Goal: Task Accomplishment & Management: Complete application form

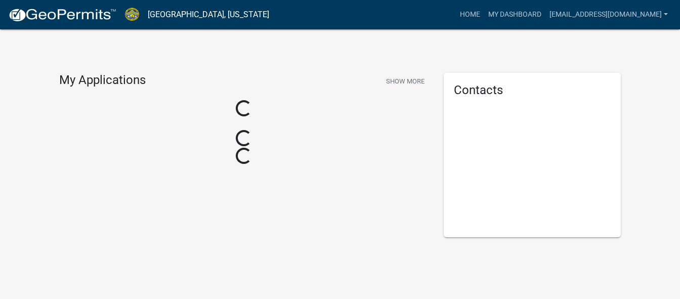
scroll to position [60, 0]
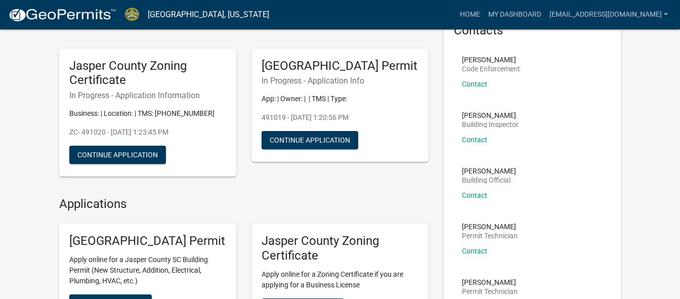
click at [138, 249] on h5 "Jasper County Building Permit" at bounding box center [147, 241] width 157 height 15
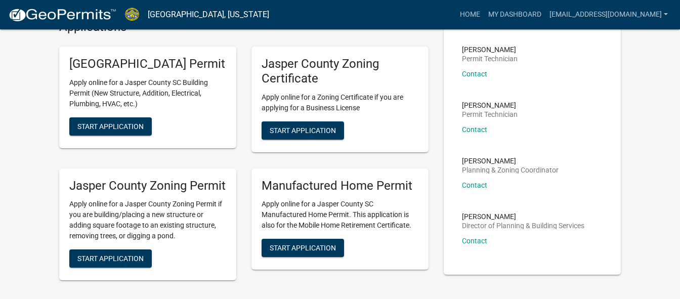
scroll to position [279, 0]
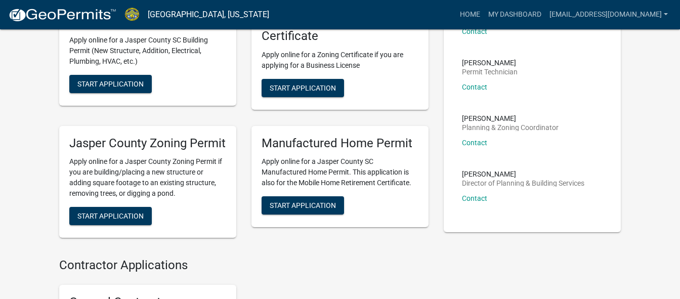
click at [555, 209] on div "Lisa Wagner Director of Planning & Building Services Contact" at bounding box center [523, 190] width 122 height 39
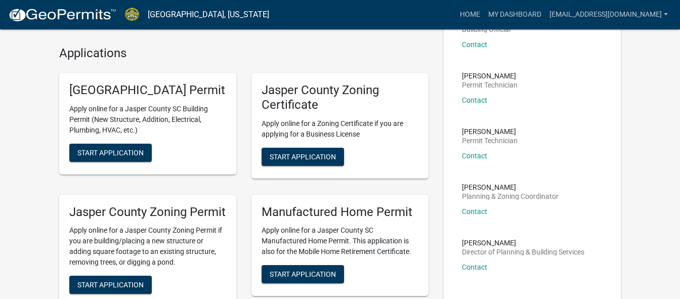
scroll to position [208, 0]
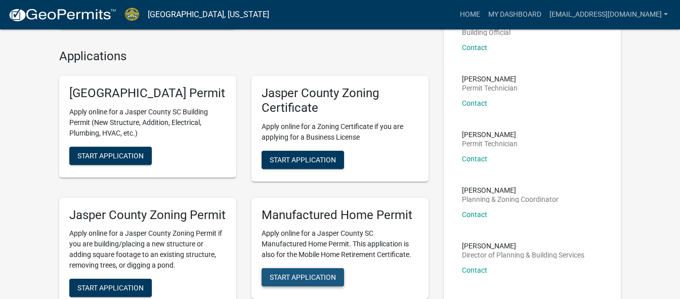
click at [277, 281] on span "Start Application" at bounding box center [303, 277] width 66 height 8
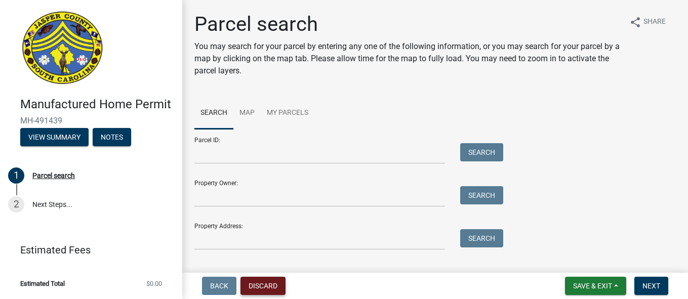
click at [273, 285] on button "Discard" at bounding box center [262, 286] width 45 height 18
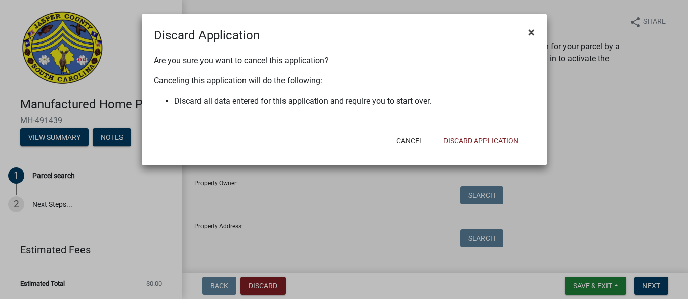
click at [530, 30] on span "×" at bounding box center [531, 32] width 7 height 14
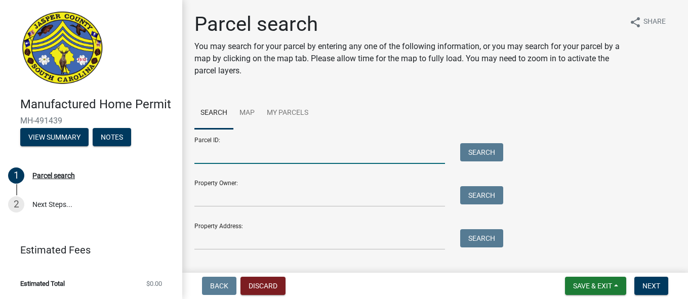
click at [314, 156] on input "Parcel ID:" at bounding box center [319, 153] width 251 height 21
type input "082-00-02-002"
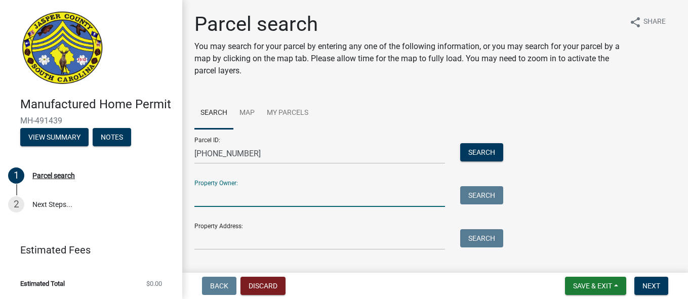
click at [276, 196] on input "Property Owner:" at bounding box center [319, 196] width 251 height 21
type input "Julia MacDonald Heir"
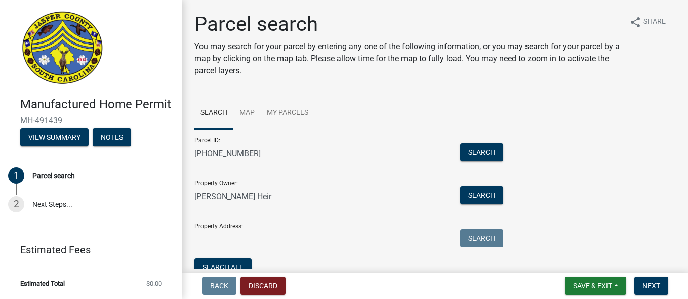
click at [581, 188] on div "Parcel ID: 082-00-02-002 Search Property Owner: Julia MacDonald Heir Search Pro…" at bounding box center [434, 204] width 481 height 150
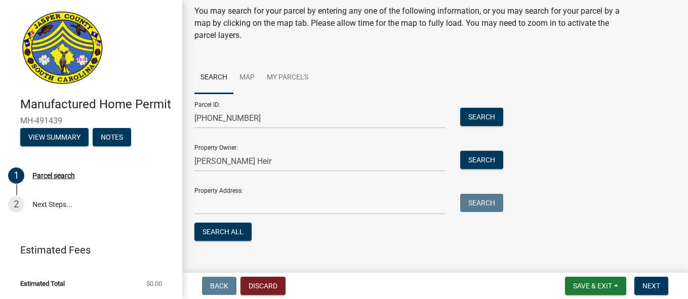
scroll to position [50, 0]
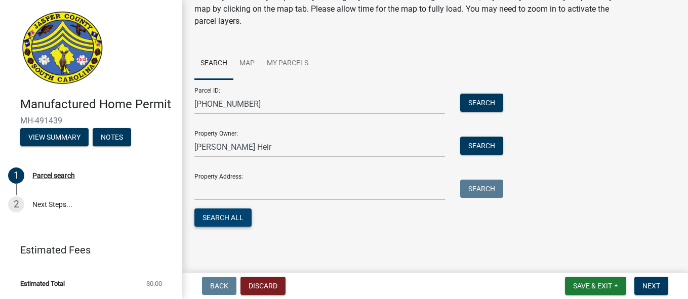
click at [225, 226] on button "Search All" at bounding box center [222, 218] width 57 height 18
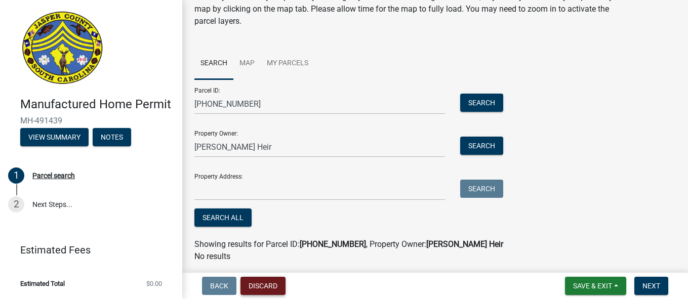
click at [276, 283] on button "Discard" at bounding box center [262, 286] width 45 height 18
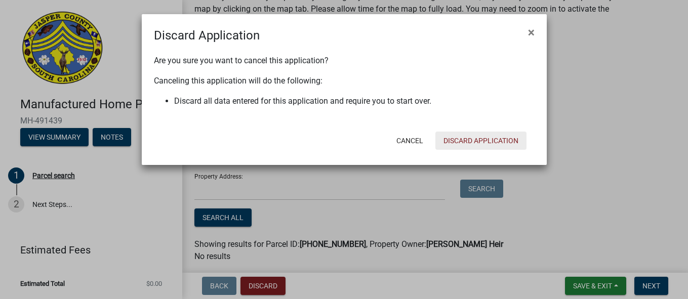
click at [463, 139] on button "Discard Application" at bounding box center [480, 141] width 91 height 18
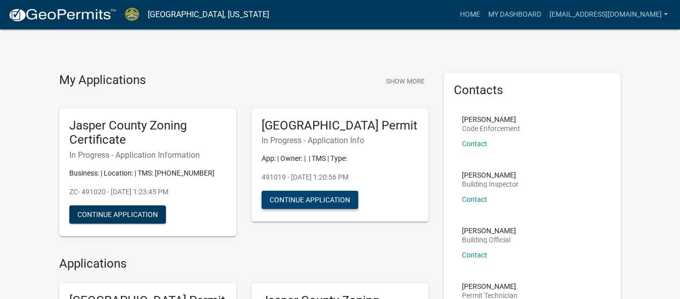
click at [299, 209] on button "Continue Application" at bounding box center [310, 200] width 97 height 18
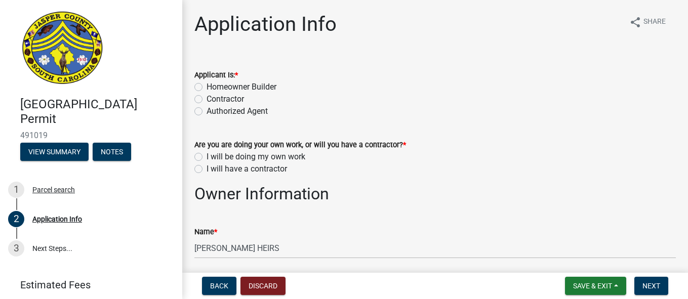
click at [207, 85] on label "Homeowner Builder" at bounding box center [242, 87] width 70 height 12
click at [207, 85] on input "Homeowner Builder" at bounding box center [210, 84] width 7 height 7
radio input "true"
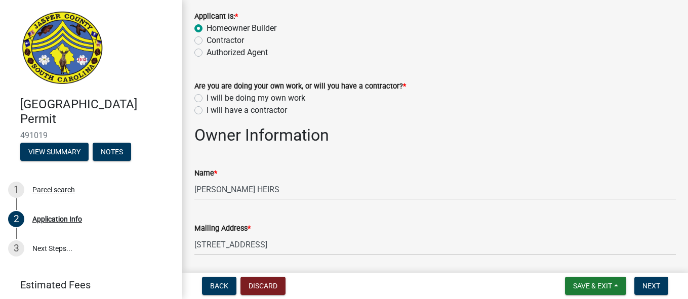
scroll to position [71, 0]
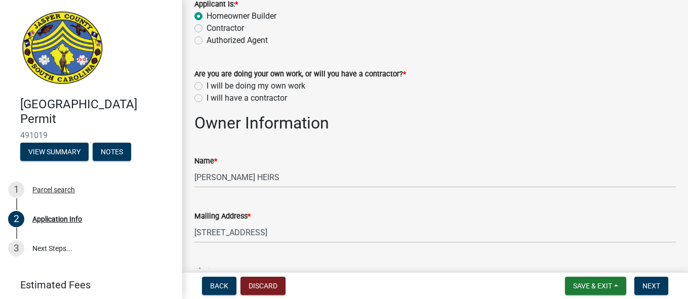
click at [207, 99] on label "I will have a contractor" at bounding box center [247, 98] width 80 height 12
click at [207, 99] on input "I will have a contractor" at bounding box center [210, 95] width 7 height 7
radio input "true"
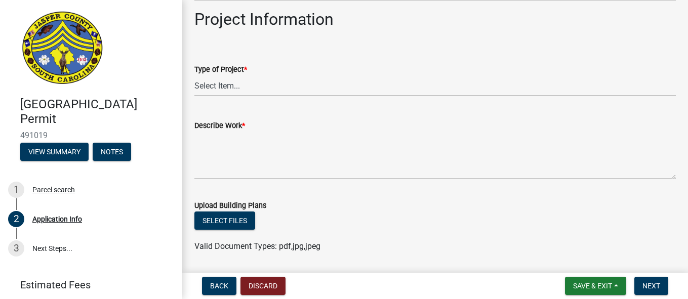
scroll to position [1117, 0]
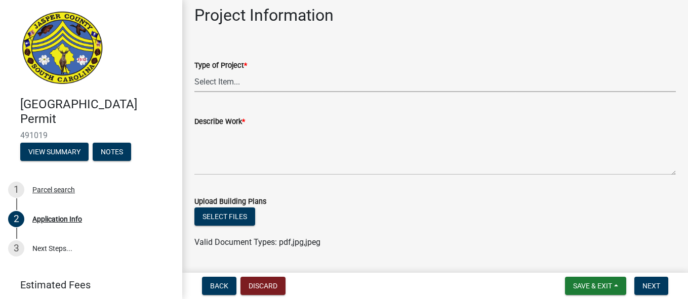
click at [317, 86] on select "Select Item... Construction Trailer/Shipping Container Residential Demolition C…" at bounding box center [434, 81] width 481 height 21
click at [194, 71] on select "Select Item... Construction Trailer/Shipping Container Residential Demolition C…" at bounding box center [434, 81] width 481 height 21
select select "4b7d28f2-ad6d-4146-a007-9cde64d4e27b"
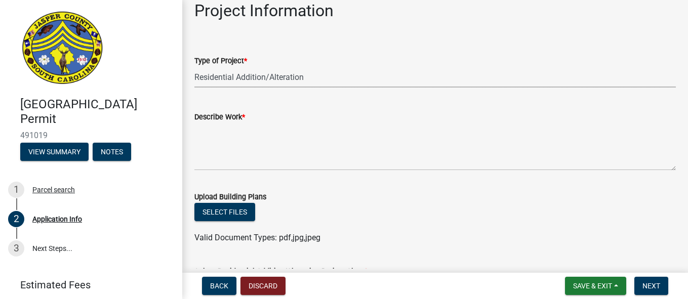
scroll to position [1096, 0]
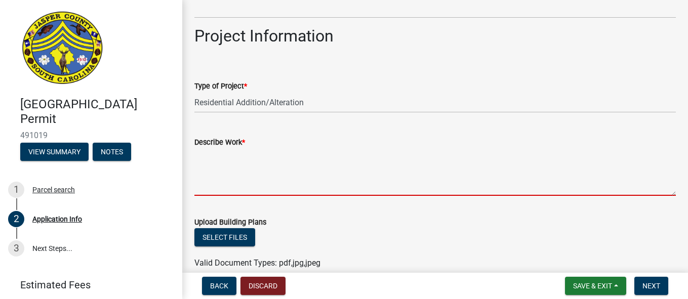
click at [307, 187] on textarea "Describe Work *" at bounding box center [434, 172] width 481 height 48
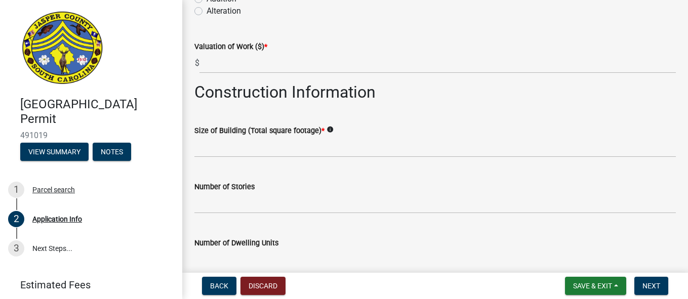
scroll to position [1422, 0]
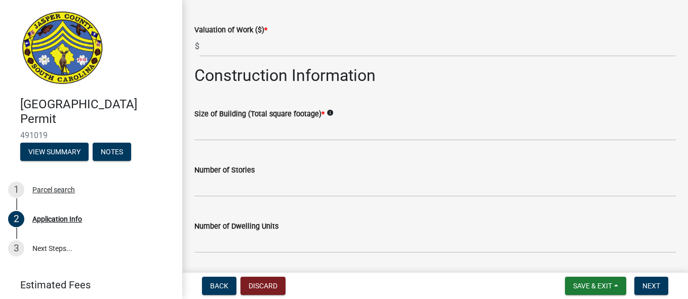
type textarea "tearing down to the studs and rebuilding. walls, roof and siding."
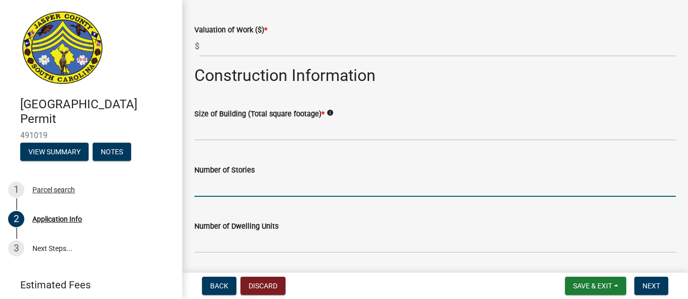
click at [237, 189] on input "text" at bounding box center [434, 186] width 481 height 21
type input "1"
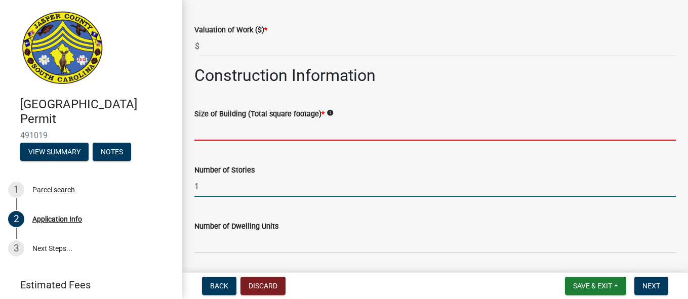
click at [241, 138] on input "text" at bounding box center [434, 130] width 481 height 21
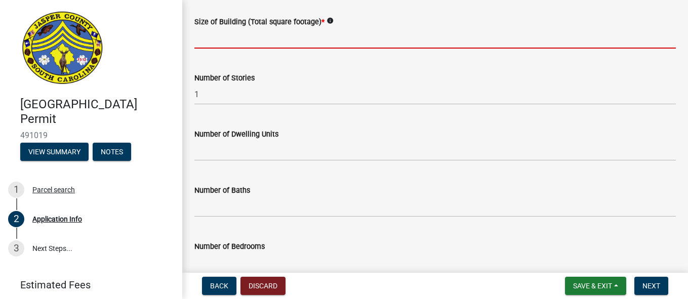
scroll to position [1519, 0]
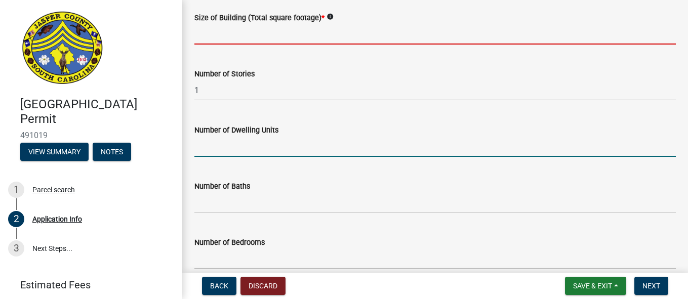
click at [304, 151] on form "Number of Dwelling Units" at bounding box center [434, 140] width 481 height 33
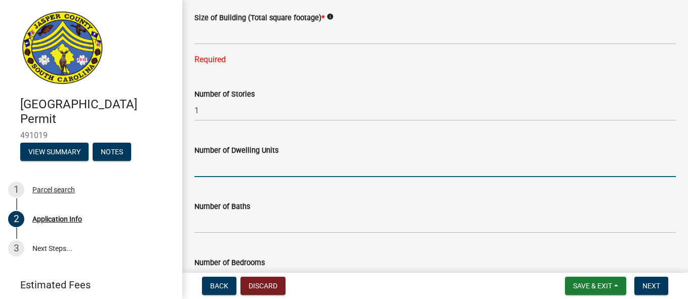
type input "1"
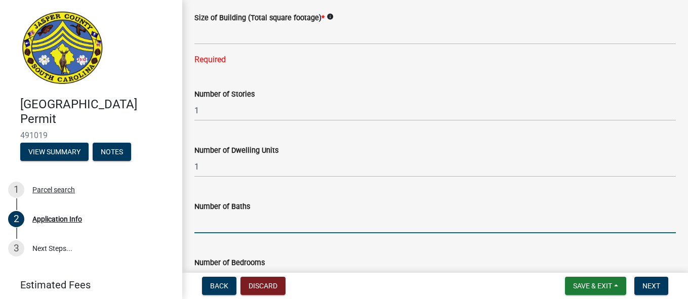
click at [240, 227] on input "text" at bounding box center [434, 223] width 481 height 21
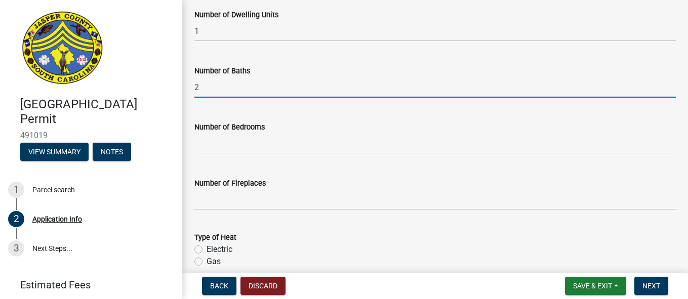
scroll to position [1675, 0]
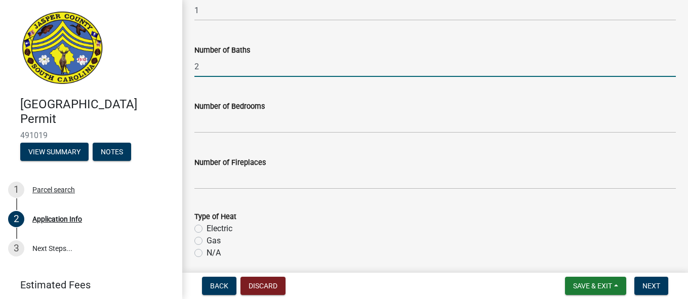
type input "2"
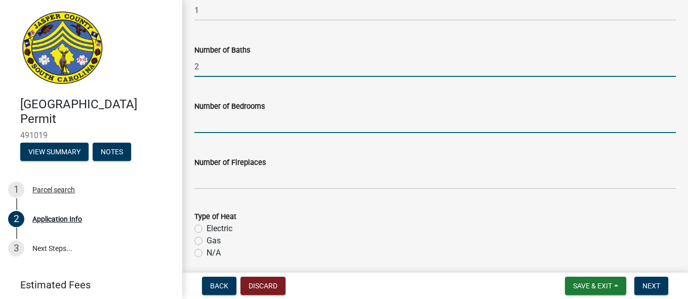
click at [232, 128] on input "text" at bounding box center [434, 122] width 481 height 21
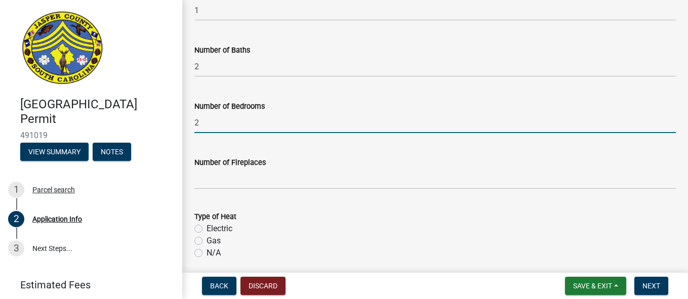
type input "2"
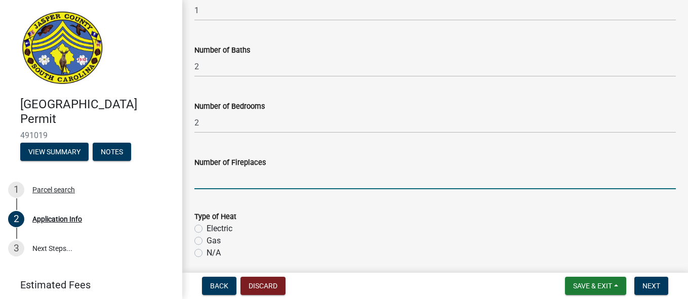
click at [219, 177] on input "text" at bounding box center [434, 179] width 481 height 21
type input "0"
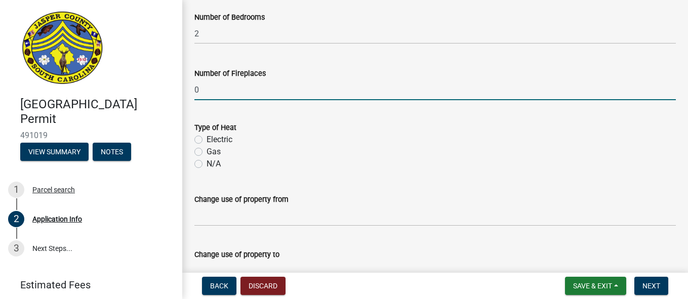
click at [207, 139] on label "Electric" at bounding box center [220, 140] width 26 height 12
click at [207, 139] on input "Electric" at bounding box center [210, 137] width 7 height 7
radio input "true"
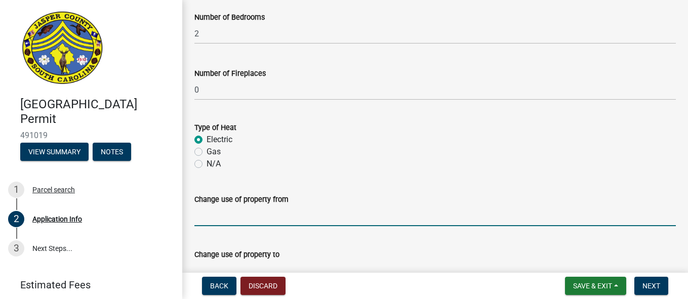
click at [216, 219] on input "Change use of property from" at bounding box center [434, 216] width 481 height 21
type input "No"
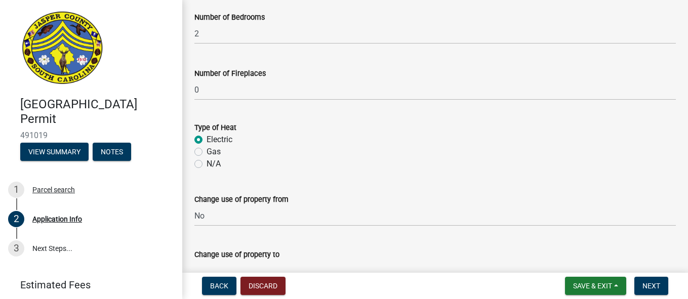
drag, startPoint x: 685, startPoint y: 239, endPoint x: 491, endPoint y: 257, distance: 195.2
click at [491, 257] on div "Change use of property to" at bounding box center [434, 255] width 481 height 12
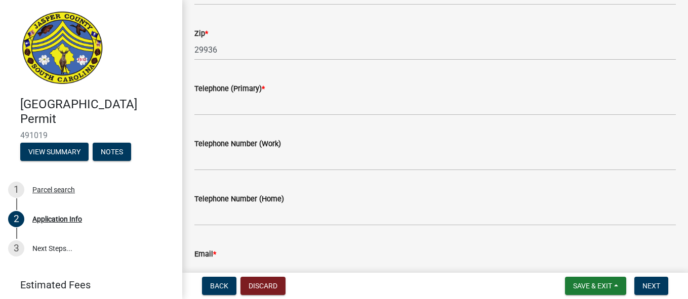
scroll to position [423, 0]
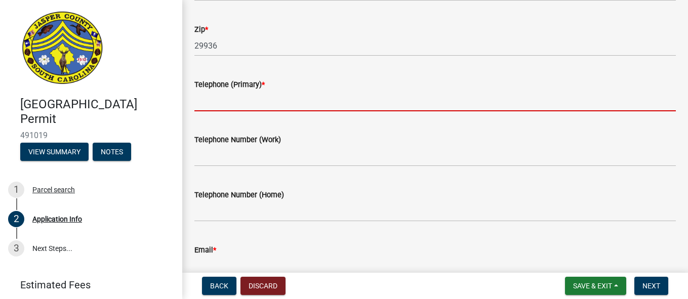
click at [248, 101] on input "Telephone (Primary) *" at bounding box center [434, 101] width 481 height 21
type input "4042450033"
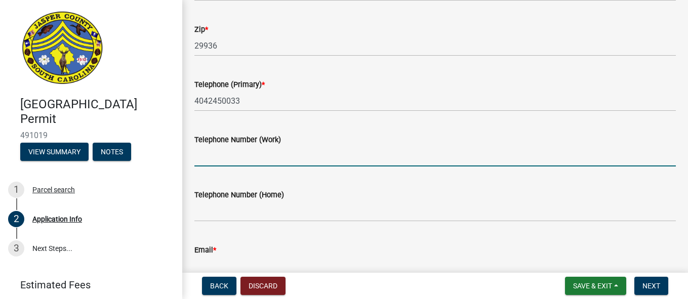
click at [273, 151] on input "Telephone Number (Work)" at bounding box center [434, 156] width 481 height 21
type input "4042450033"
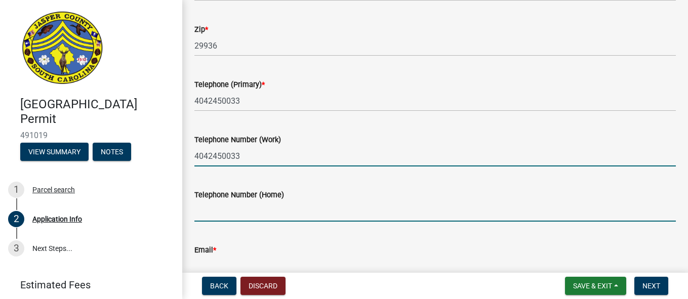
click at [265, 210] on input "Telephone Number (Home)" at bounding box center [434, 211] width 481 height 21
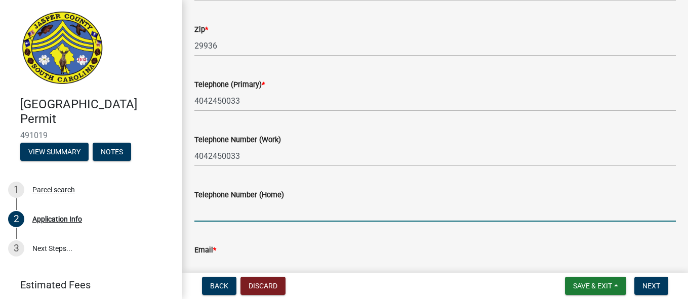
type input "4042450033"
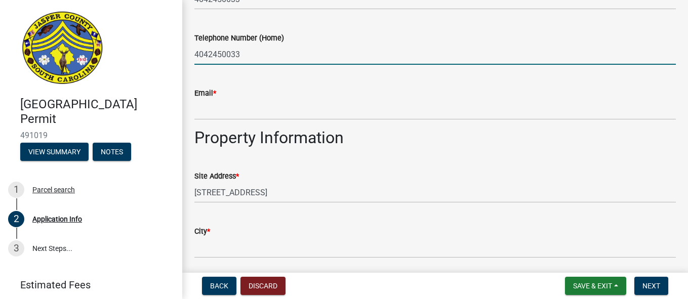
scroll to position [584, 0]
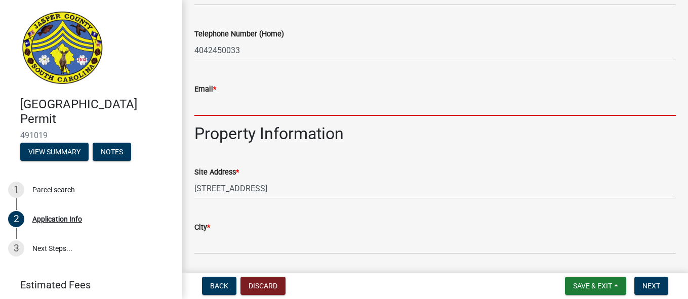
click at [355, 106] on input "Email *" at bounding box center [434, 105] width 481 height 21
click at [228, 104] on input "Email *" at bounding box center [434, 105] width 481 height 21
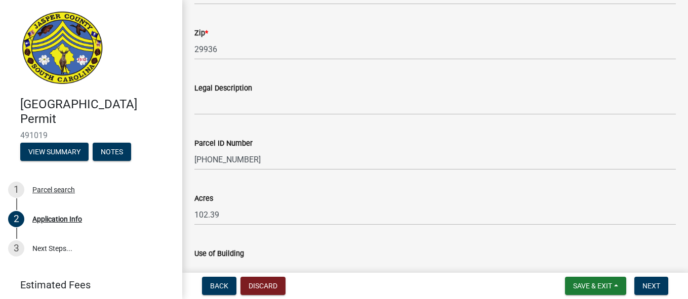
scroll to position [846, 0]
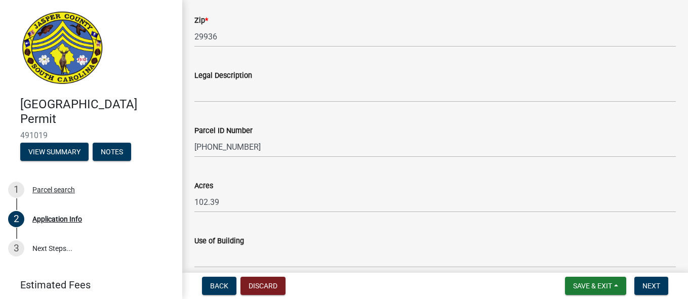
type input "tellyjan30@yahoo.com"
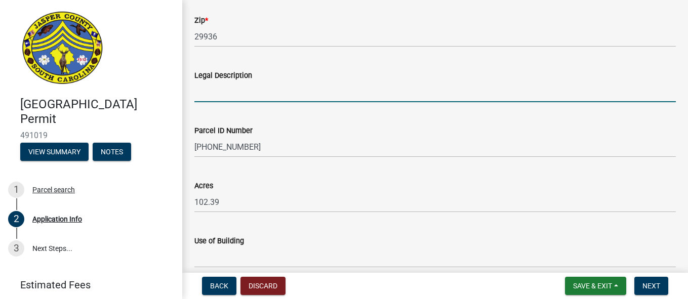
click at [286, 99] on input "Legal Description" at bounding box center [434, 91] width 481 height 21
type input "Dilapidated mobile home"
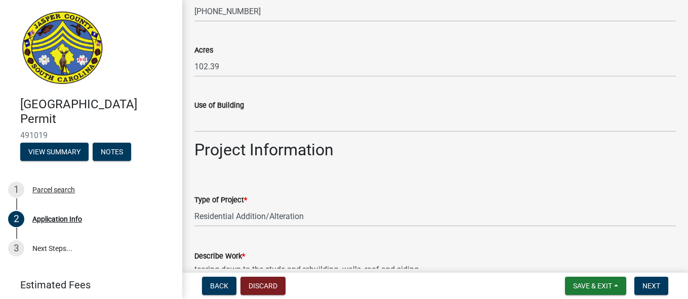
scroll to position [986, 0]
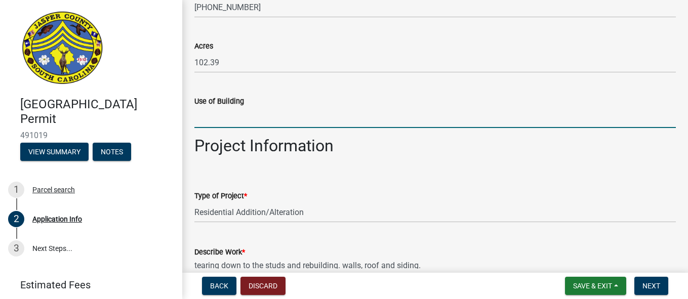
click at [383, 121] on input "Use of Building" at bounding box center [434, 117] width 481 height 21
type input "Storage"
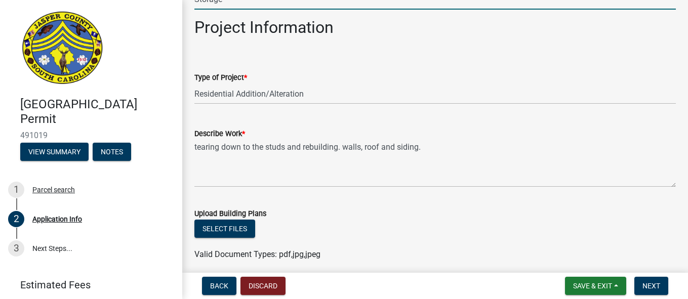
scroll to position [1118, 0]
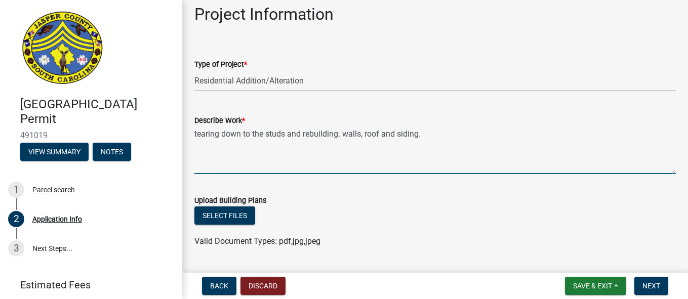
drag, startPoint x: 197, startPoint y: 133, endPoint x: 449, endPoint y: 134, distance: 252.6
click at [449, 134] on textarea "tearing down to the studs and rebuilding. walls, roof and siding." at bounding box center [434, 151] width 481 height 48
type textarea "tearing down to the studs and rebuilding. walls, roof and siding. Remodeling to…"
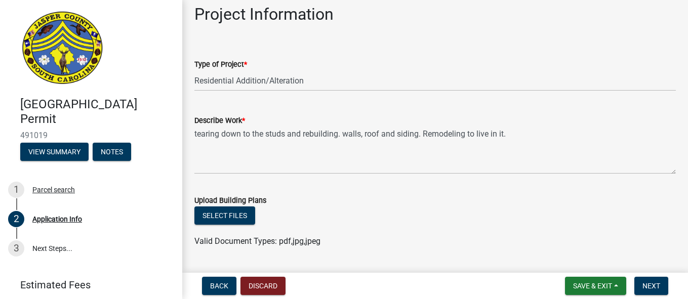
drag, startPoint x: 679, startPoint y: 156, endPoint x: 680, endPoint y: 176, distance: 19.3
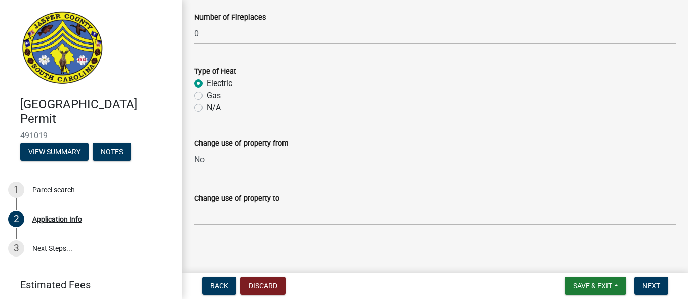
scroll to position [1824, 0]
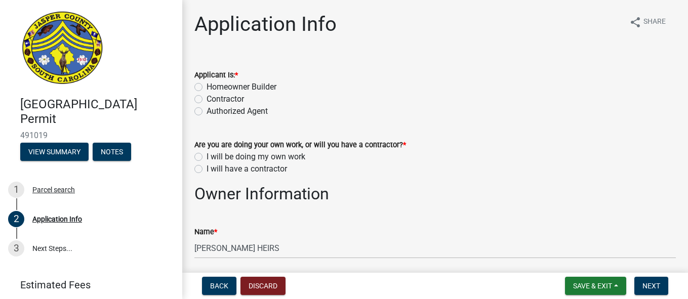
click at [207, 101] on label "Contractor" at bounding box center [225, 99] width 37 height 12
click at [207, 100] on input "Contractor" at bounding box center [210, 96] width 7 height 7
radio input "true"
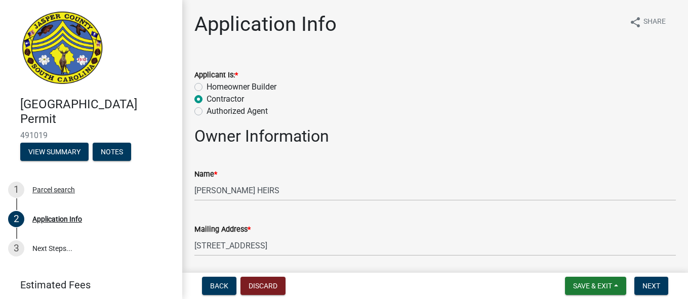
click at [207, 86] on label "Homeowner Builder" at bounding box center [242, 87] width 70 height 12
click at [207, 86] on input "Homeowner Builder" at bounding box center [210, 84] width 7 height 7
radio input "true"
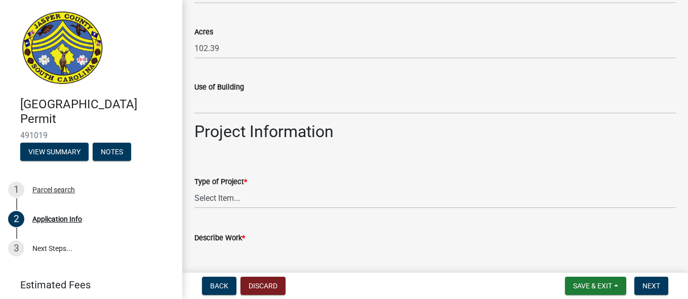
scroll to position [996, 0]
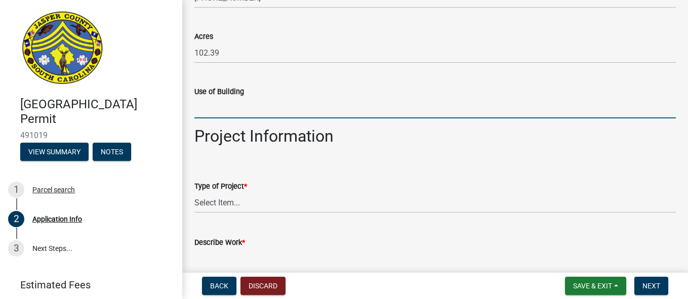
click at [329, 107] on input "Use of Building" at bounding box center [434, 108] width 481 height 21
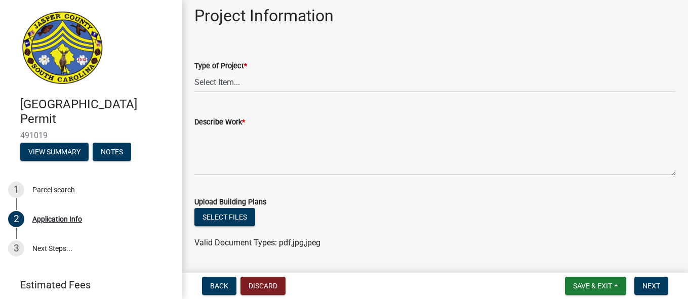
scroll to position [1129, 0]
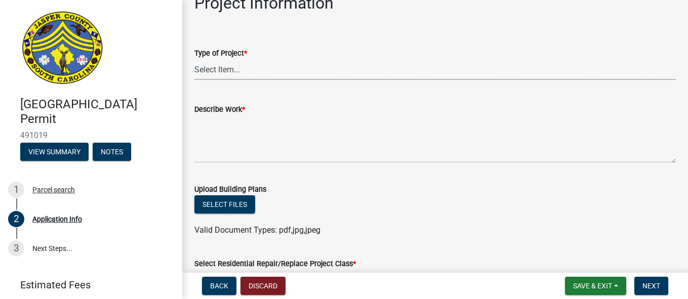
click at [282, 75] on select "Select Item... Construction Trailer/Shipping Container Residential Demolition C…" at bounding box center [434, 69] width 481 height 21
click at [194, 59] on select "Select Item... Construction Trailer/Shipping Container Residential Demolition C…" at bounding box center [434, 69] width 481 height 21
select select "4b7d28f2-ad6d-4146-a007-9cde64d4e27b"
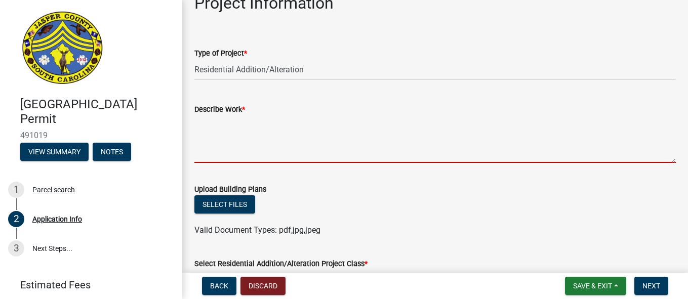
click at [241, 133] on textarea "Describe Work *" at bounding box center [434, 139] width 481 height 48
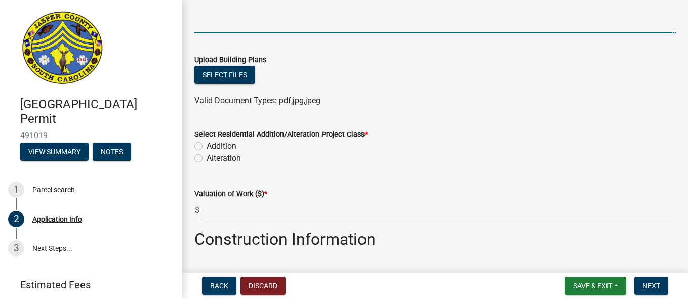
scroll to position [1275, 0]
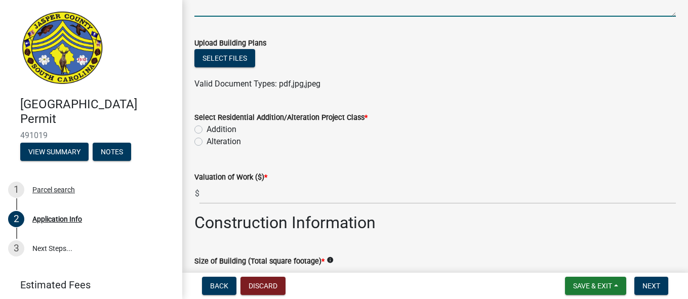
type textarea "Clean out and rebuild. Walls, roof and siding."
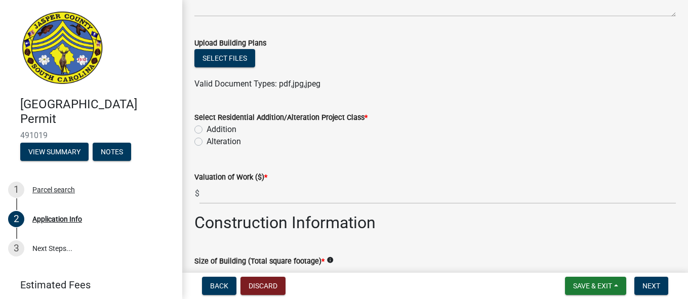
click at [207, 141] on label "Alteration" at bounding box center [224, 142] width 34 height 12
click at [207, 141] on input "Alteration" at bounding box center [210, 139] width 7 height 7
radio input "true"
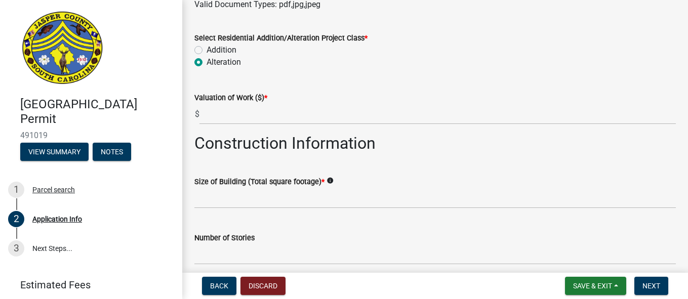
scroll to position [1359, 0]
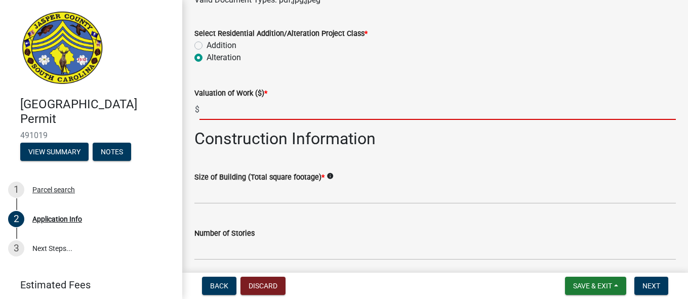
click at [251, 113] on input "text" at bounding box center [437, 109] width 476 height 21
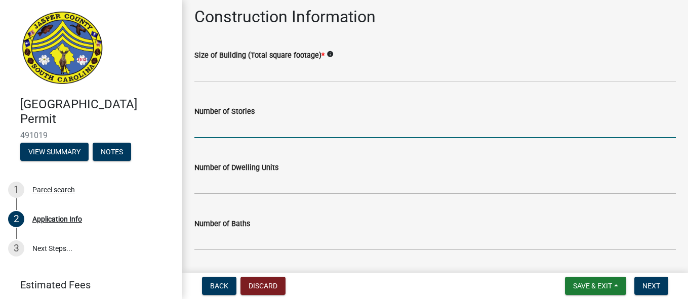
scroll to position [1522, 0]
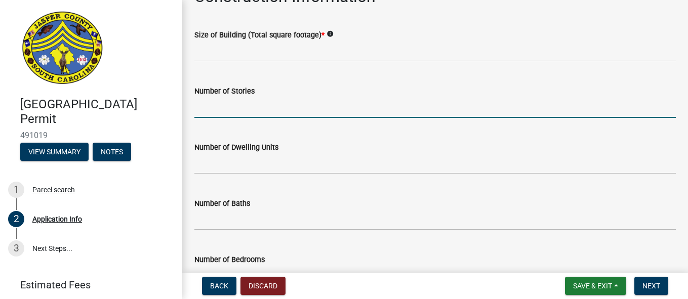
click at [397, 104] on input "text" at bounding box center [434, 107] width 481 height 21
type input "1"
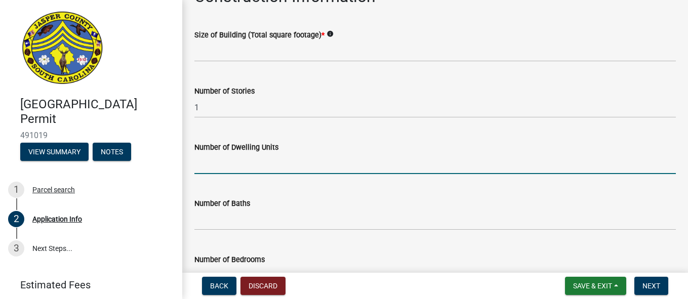
click at [247, 162] on input "text" at bounding box center [434, 163] width 481 height 21
type input "1"
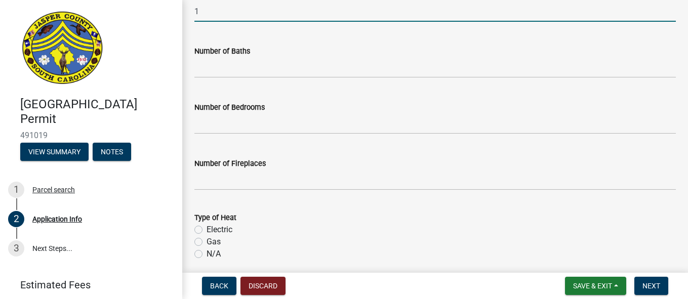
scroll to position [1682, 0]
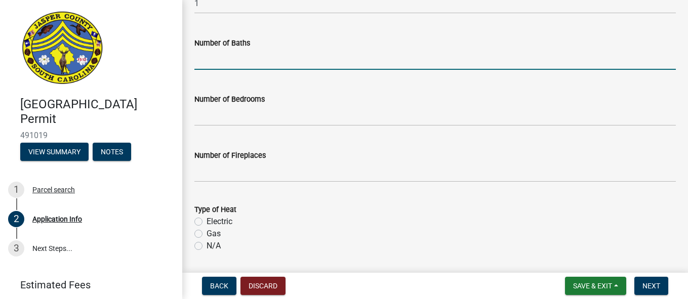
click at [314, 62] on input "text" at bounding box center [434, 59] width 481 height 21
type input "2"
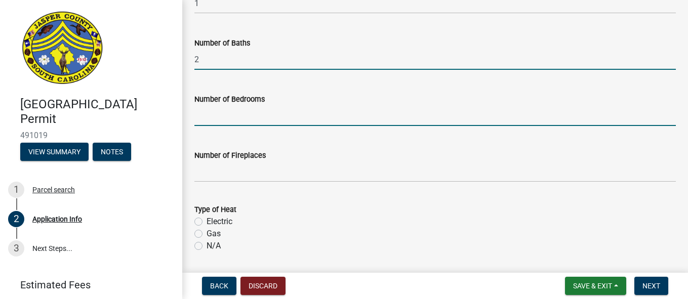
click at [252, 118] on input "text" at bounding box center [434, 115] width 481 height 21
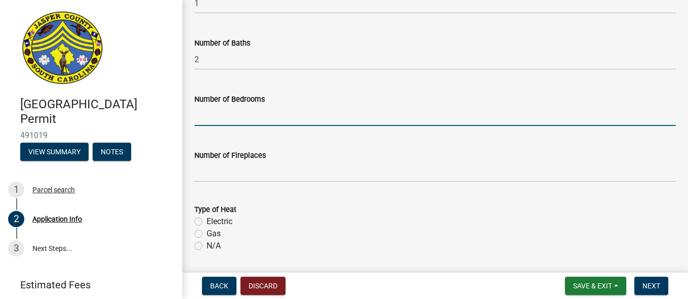
type input "2"
click at [244, 185] on wm-data-entity-input "Number of Fireplaces" at bounding box center [434, 163] width 481 height 56
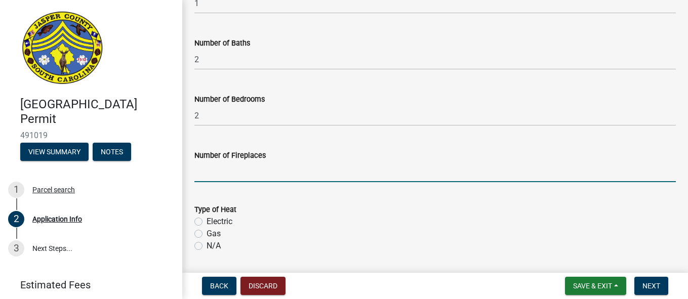
click at [241, 177] on input "text" at bounding box center [434, 171] width 481 height 21
type input "0"
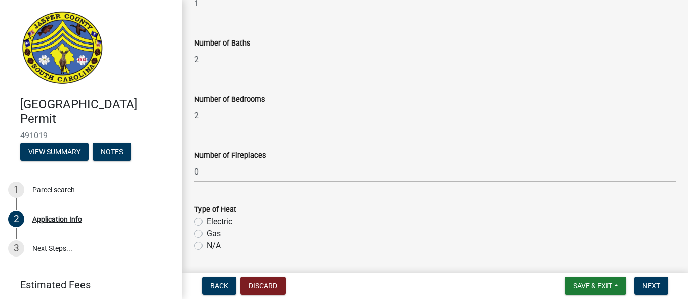
click at [207, 224] on label "Electric" at bounding box center [220, 222] width 26 height 12
click at [207, 222] on input "Electric" at bounding box center [210, 219] width 7 height 7
radio input "true"
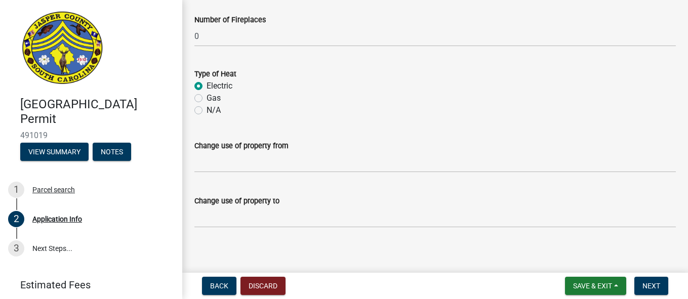
scroll to position [1824, 0]
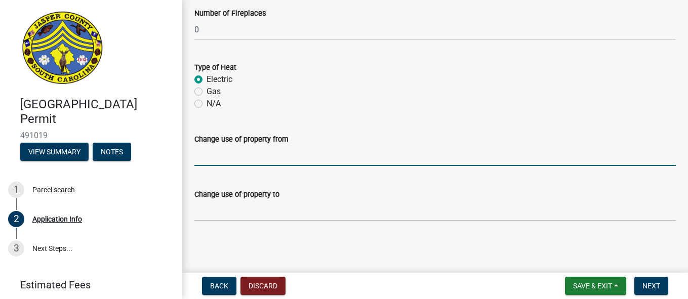
click at [328, 161] on input "Change use of property from" at bounding box center [434, 155] width 481 height 21
type input "No"
click at [650, 284] on span "Next" at bounding box center [651, 286] width 18 height 8
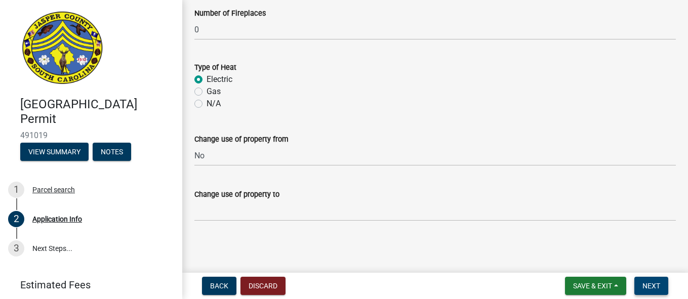
scroll to position [1831, 0]
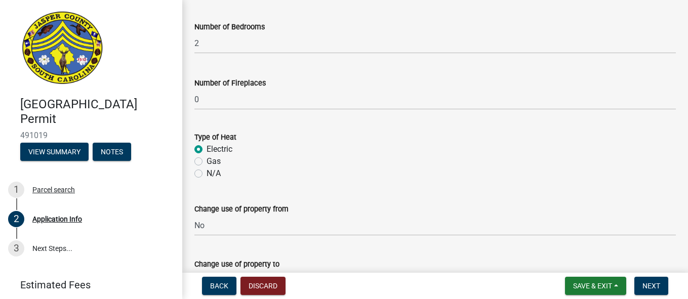
click at [673, 245] on div "Change use of property to" at bounding box center [435, 267] width 497 height 47
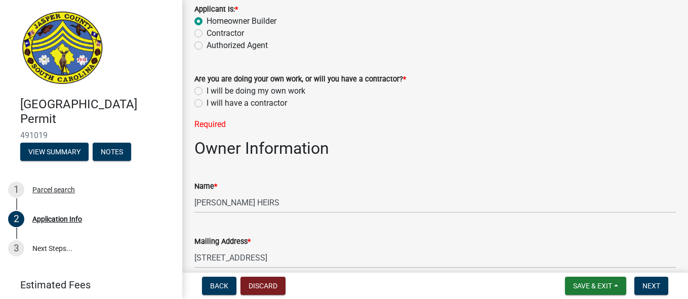
scroll to position [61, 0]
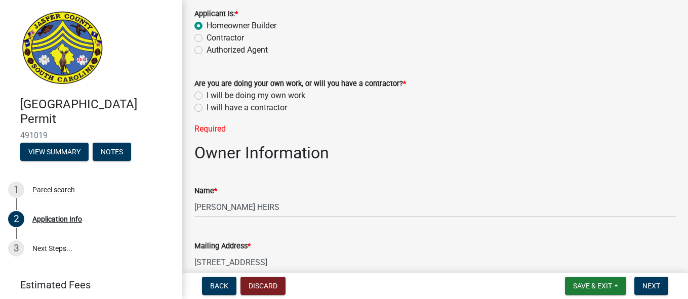
click at [207, 106] on label "I will have a contractor" at bounding box center [247, 108] width 80 height 12
click at [207, 106] on input "I will have a contractor" at bounding box center [210, 105] width 7 height 7
radio input "true"
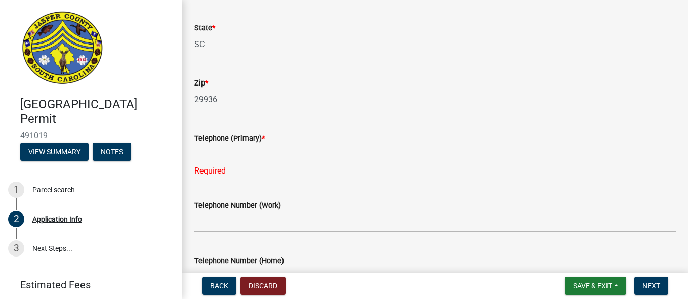
scroll to position [391, 0]
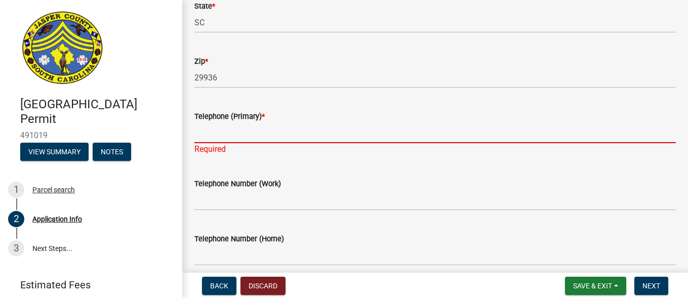
click at [305, 131] on input "Telephone (Primary) *" at bounding box center [434, 132] width 481 height 21
type input "4042450033"
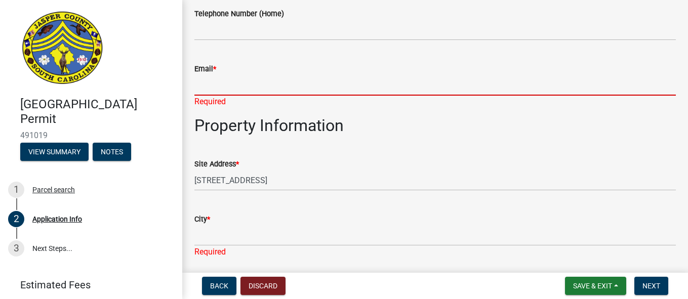
scroll to position [592, 0]
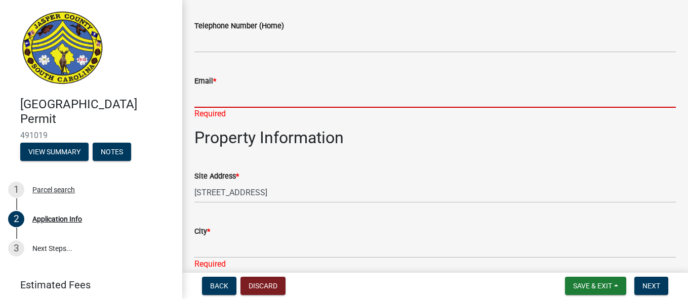
click at [329, 95] on input "Email *" at bounding box center [434, 97] width 481 height 21
type input "tellyjan30@yahoo.com"
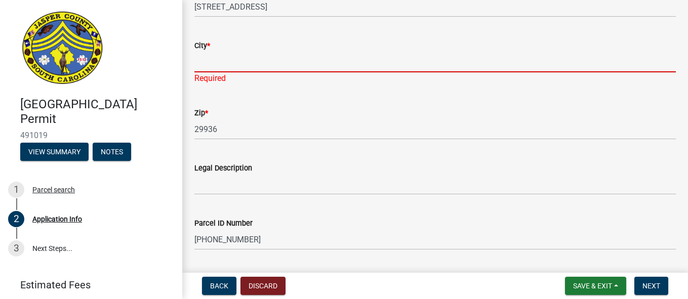
scroll to position [766, 0]
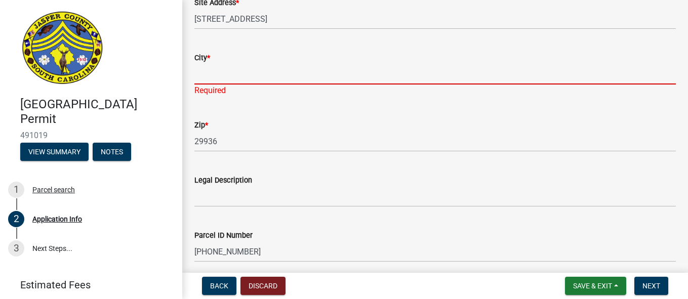
click at [259, 64] on input "City *" at bounding box center [434, 74] width 481 height 21
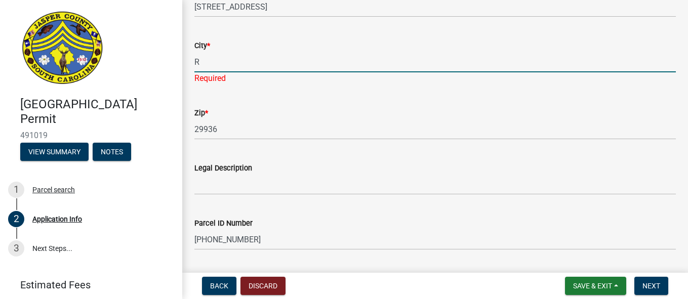
type input "Ridgeland"
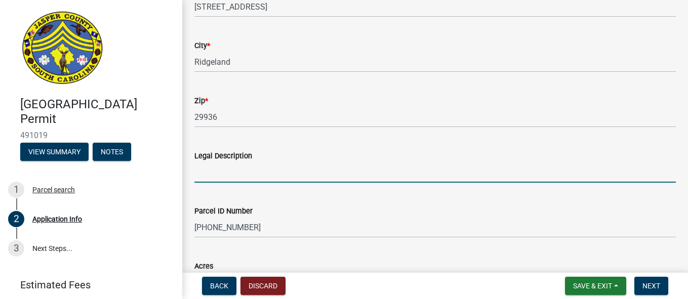
click at [198, 185] on wm-data-entity-input "Legal Description" at bounding box center [434, 163] width 481 height 55
type input "Dilapidated mobile home"
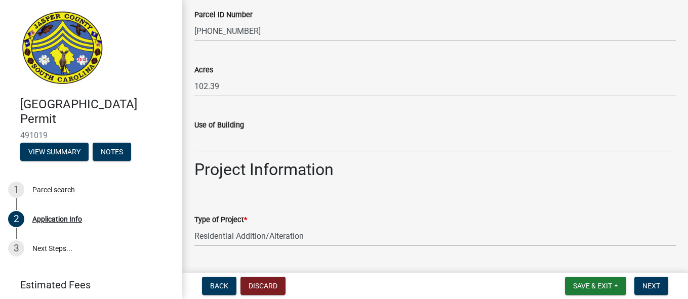
scroll to position [966, 0]
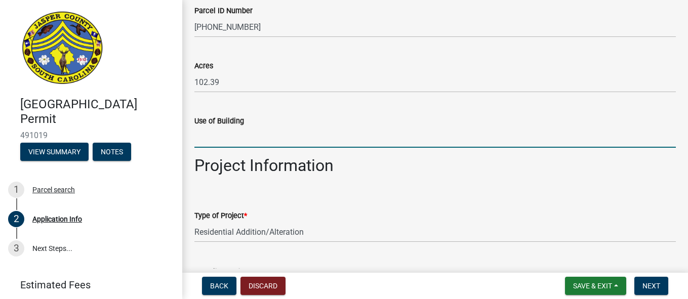
click at [413, 141] on input "Use of Building" at bounding box center [434, 137] width 481 height 21
type input "Storage"
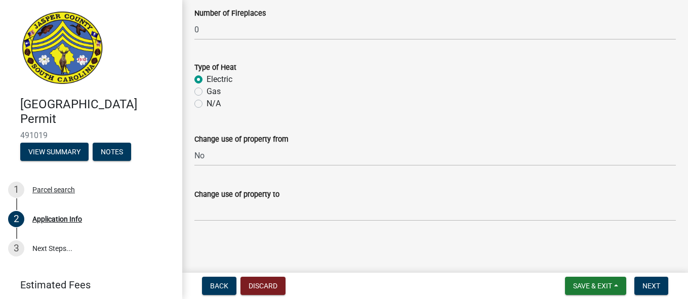
scroll to position [1812, 0]
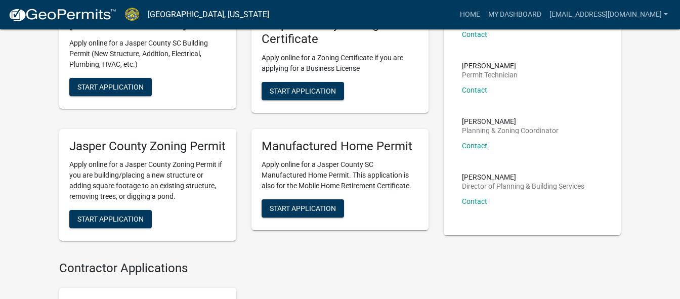
scroll to position [279, 0]
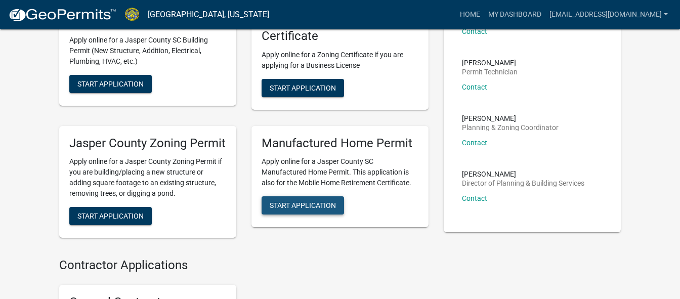
click at [298, 210] on span "Start Application" at bounding box center [303, 205] width 66 height 8
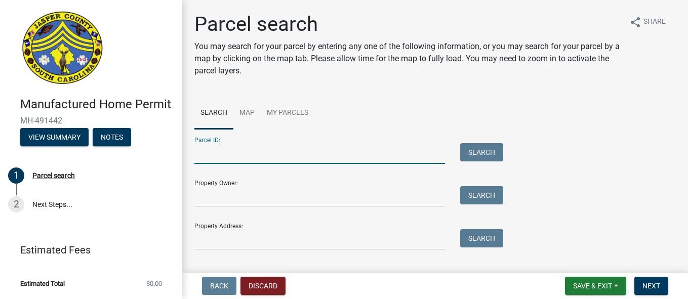
click at [311, 155] on input "Parcel ID:" at bounding box center [319, 153] width 251 height 21
type input "082-00-02-002"
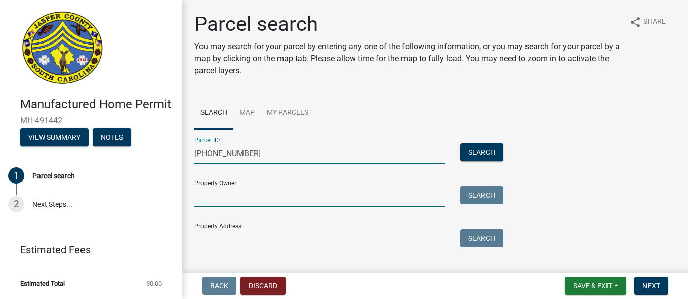
click at [276, 204] on input "Property Owner:" at bounding box center [319, 196] width 251 height 21
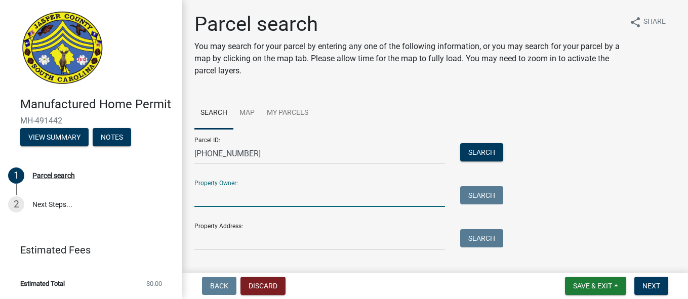
type input "Julia MacDonald Heir"
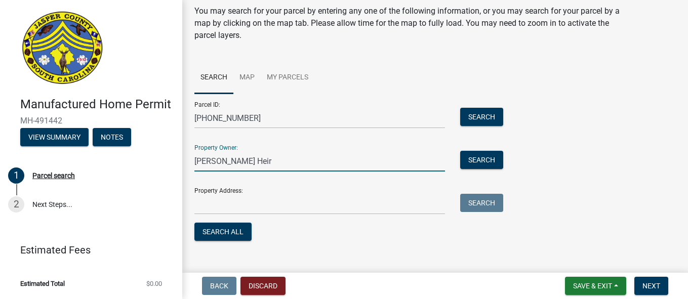
scroll to position [50, 0]
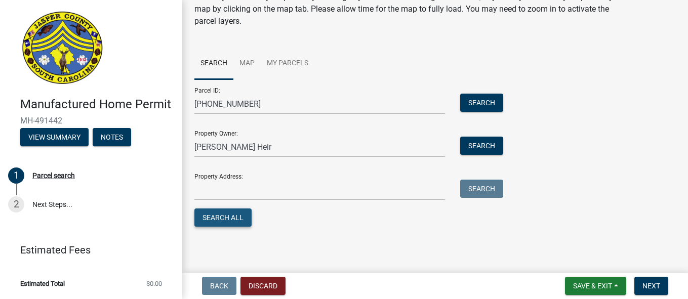
click at [225, 217] on button "Search All" at bounding box center [222, 218] width 57 height 18
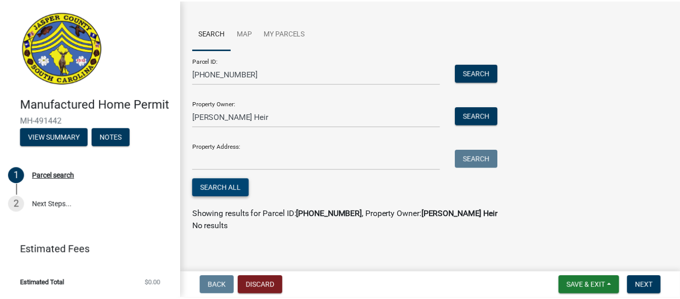
scroll to position [83, 0]
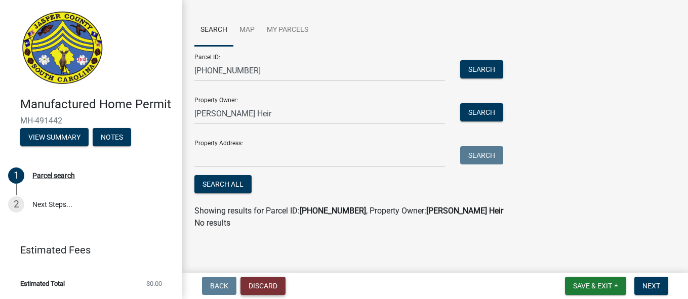
click at [272, 288] on button "Discard" at bounding box center [262, 286] width 45 height 18
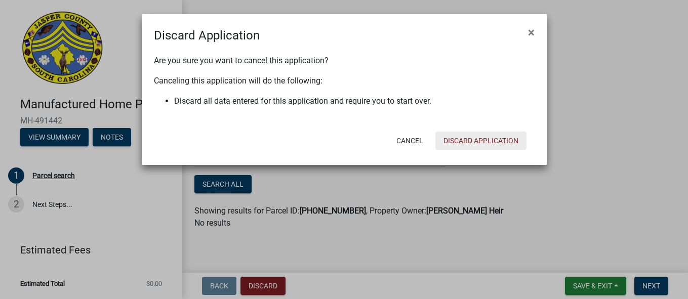
click at [461, 134] on button "Discard Application" at bounding box center [480, 141] width 91 height 18
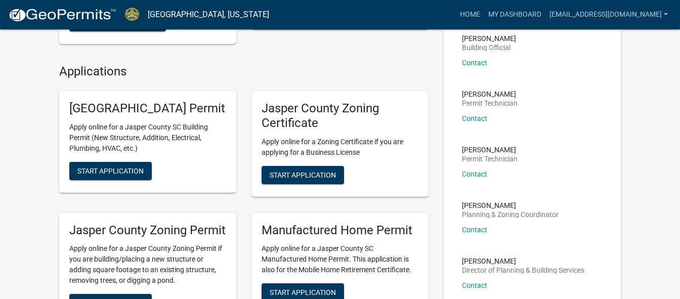
scroll to position [227, 0]
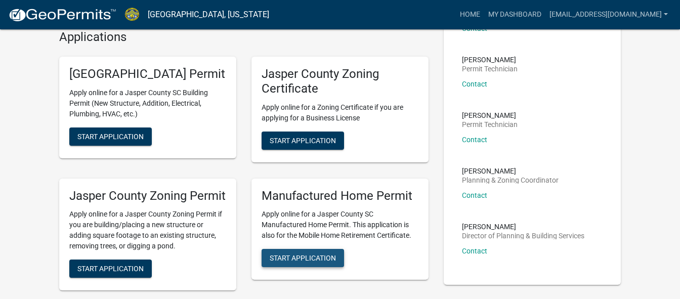
click at [318, 262] on span "Start Application" at bounding box center [303, 258] width 66 height 8
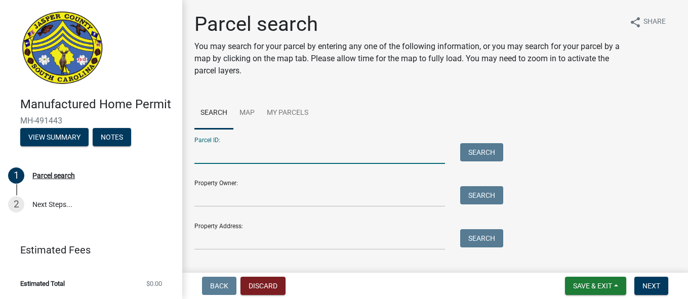
click at [404, 162] on input "Parcel ID:" at bounding box center [319, 153] width 251 height 21
type input "082-00-02-002"
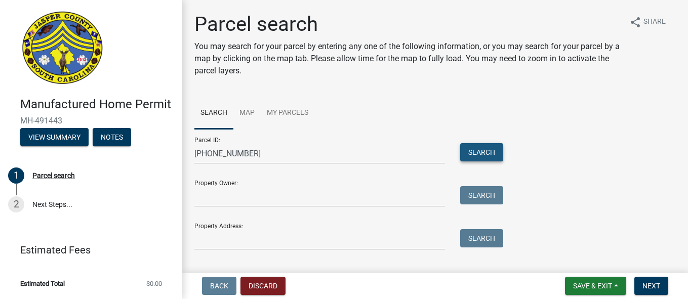
click at [473, 152] on button "Search" at bounding box center [481, 152] width 43 height 18
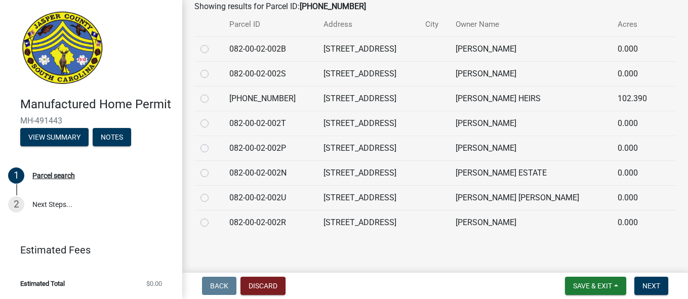
scroll to position [261, 0]
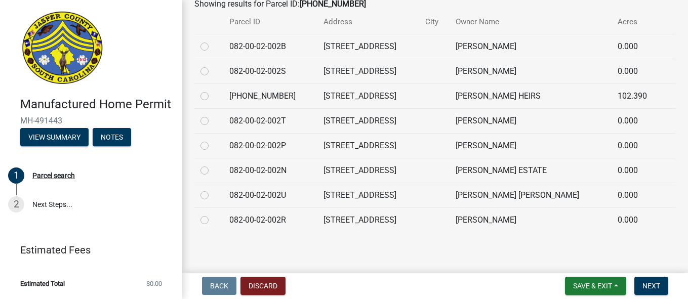
click at [213, 90] on label at bounding box center [213, 90] width 0 height 0
click at [213, 92] on input "radio" at bounding box center [216, 93] width 7 height 7
radio input "true"
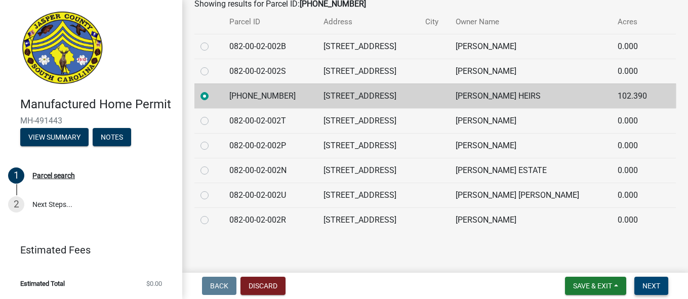
click at [647, 286] on span "Next" at bounding box center [651, 286] width 18 height 8
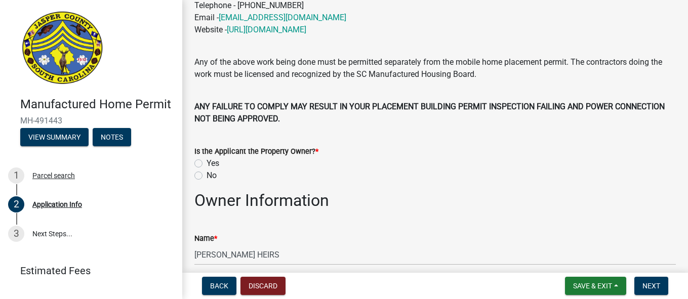
scroll to position [321, 0]
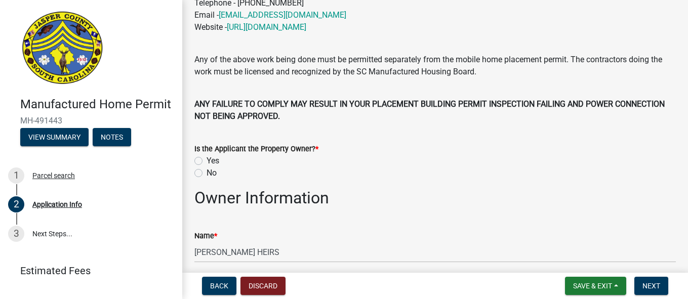
click at [207, 160] on label "Yes" at bounding box center [213, 161] width 13 height 12
click at [207, 160] on input "Yes" at bounding box center [210, 158] width 7 height 7
radio input "true"
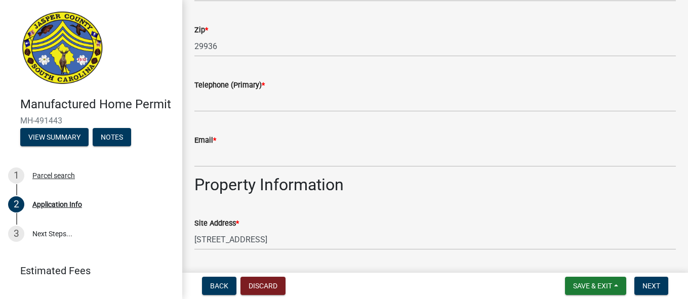
scroll to position [754, 0]
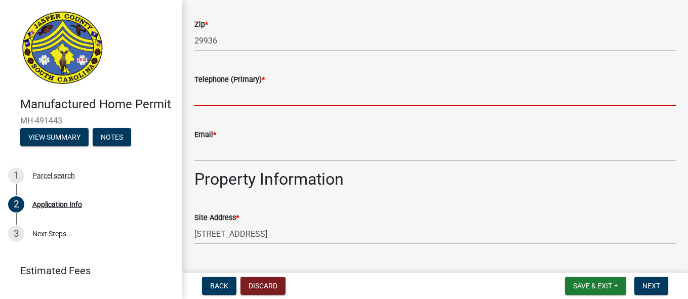
click at [357, 92] on input "Telephone (Primary) *" at bounding box center [434, 96] width 481 height 21
type input "4042450033"
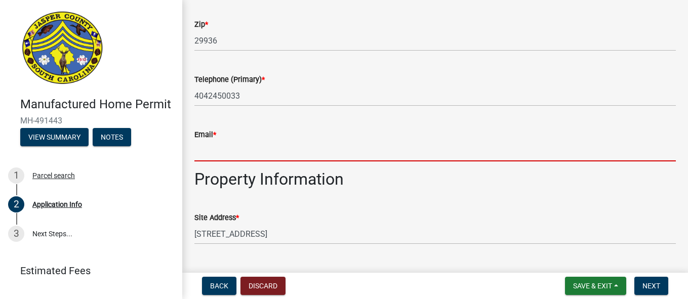
click at [257, 152] on input "Email *" at bounding box center [434, 151] width 481 height 21
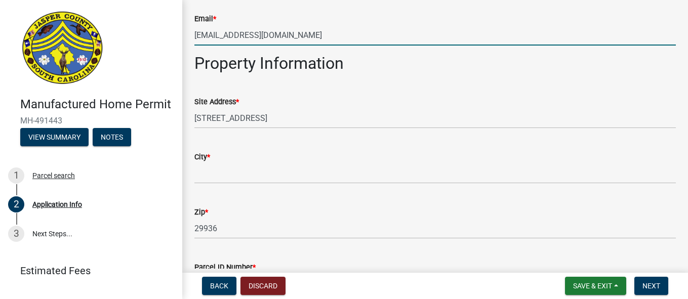
scroll to position [881, 0]
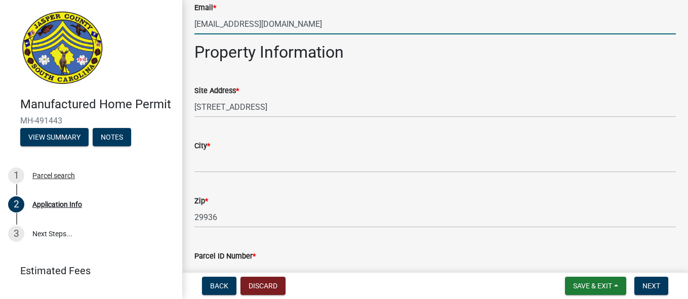
type input "tellyjan30@yahoo.com"
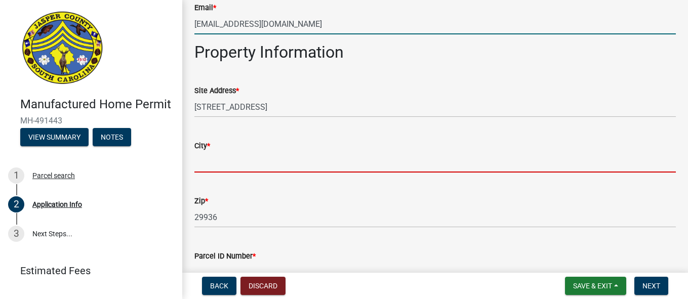
click at [293, 162] on input "City *" at bounding box center [434, 162] width 481 height 21
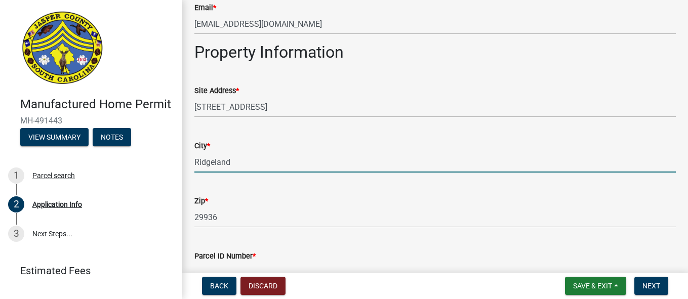
type input "Ridgeland"
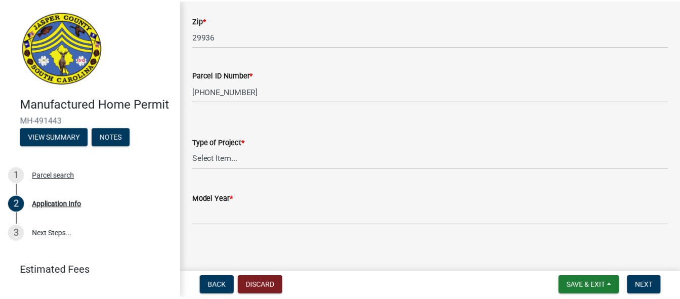
scroll to position [1067, 0]
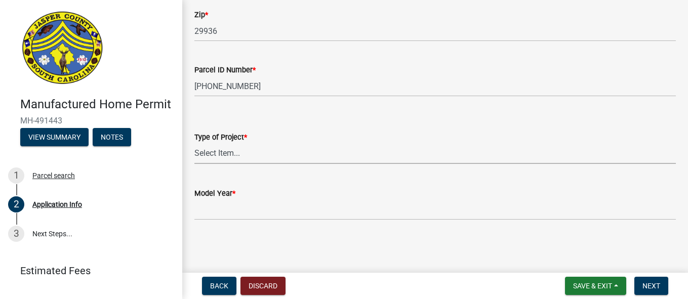
click at [257, 153] on select "Select Item... Manufactured Home Installation Mobile Home Retirement - Certific…" at bounding box center [434, 153] width 481 height 21
